Goal: Transaction & Acquisition: Purchase product/service

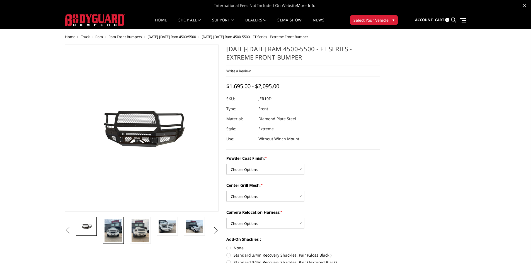
click at [117, 228] on img at bounding box center [114, 230] width 18 height 23
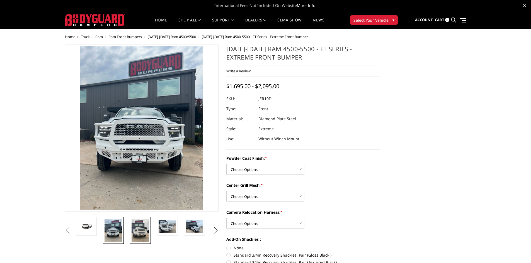
click at [137, 225] on img at bounding box center [141, 230] width 18 height 23
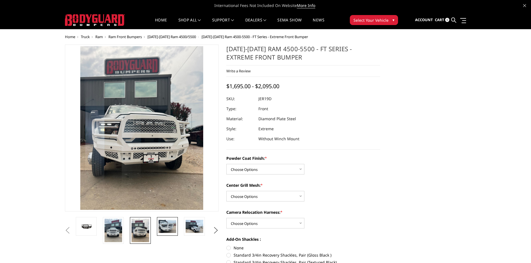
click at [162, 227] on img at bounding box center [168, 226] width 18 height 13
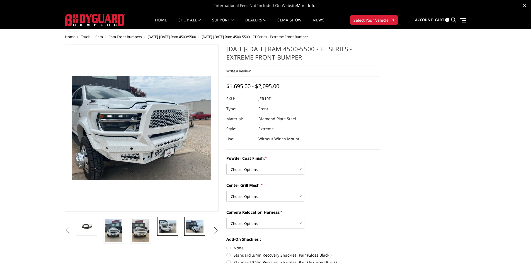
click at [191, 225] on img at bounding box center [195, 226] width 18 height 13
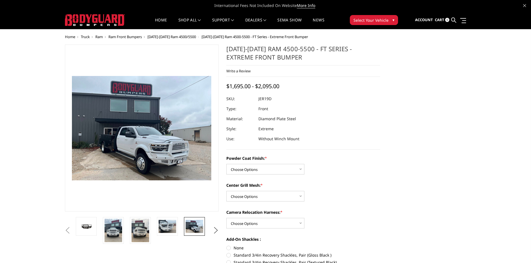
click at [197, 226] on img at bounding box center [195, 226] width 18 height 13
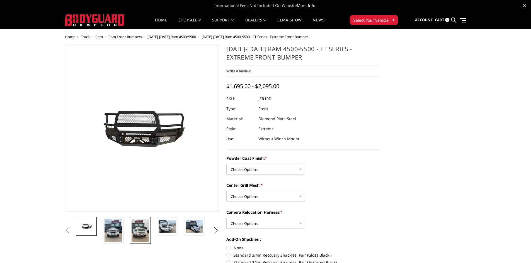
click at [144, 225] on img at bounding box center [141, 230] width 18 height 23
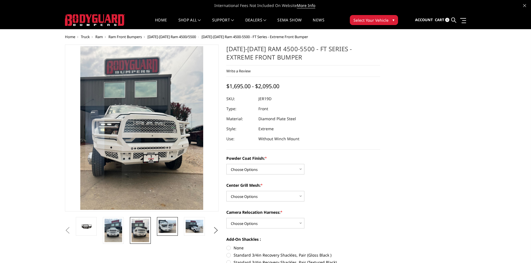
click at [162, 234] on link at bounding box center [167, 226] width 21 height 19
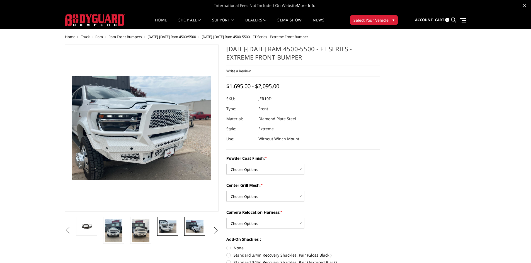
click at [197, 226] on img at bounding box center [195, 226] width 18 height 13
